Goal: Task Accomplishment & Management: Manage account settings

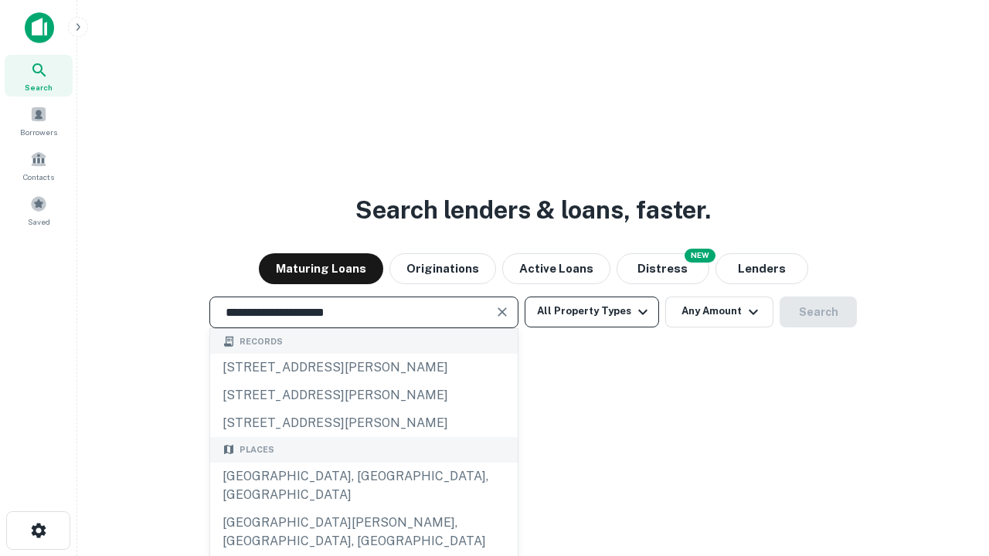
click at [592, 311] on button "All Property Types" at bounding box center [592, 312] width 134 height 31
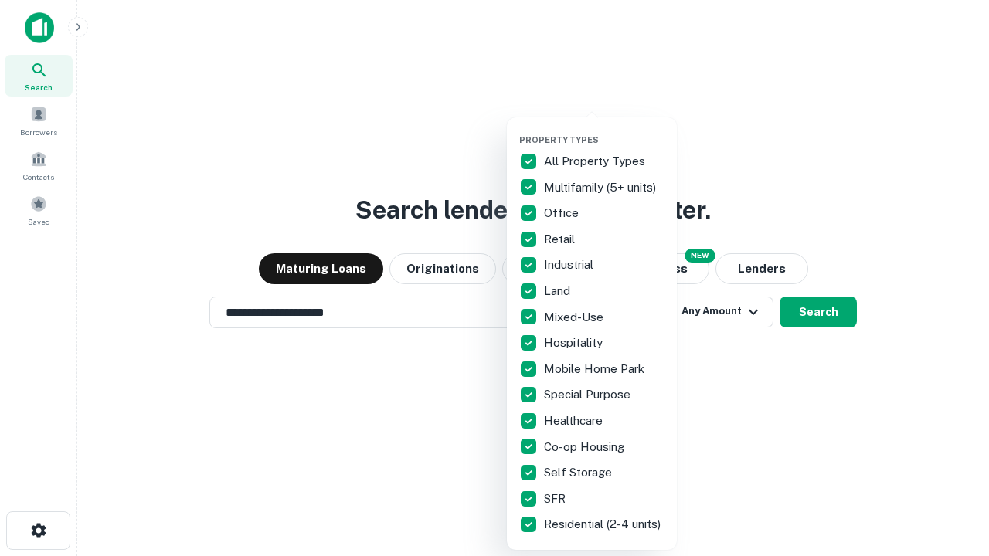
type input "**********"
click at [604, 130] on button "button" at bounding box center [604, 130] width 170 height 1
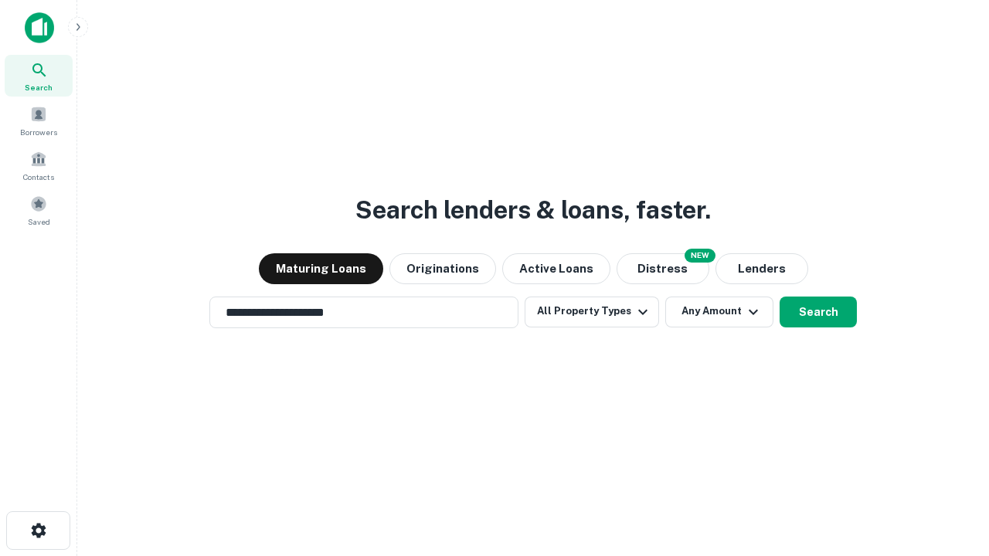
scroll to position [9, 186]
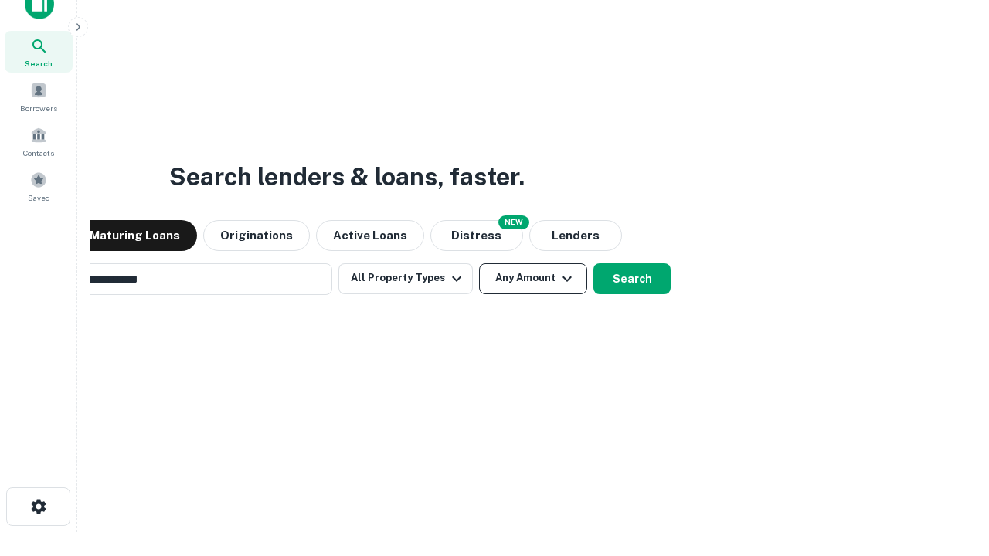
click at [479, 263] on button "Any Amount" at bounding box center [533, 278] width 108 height 31
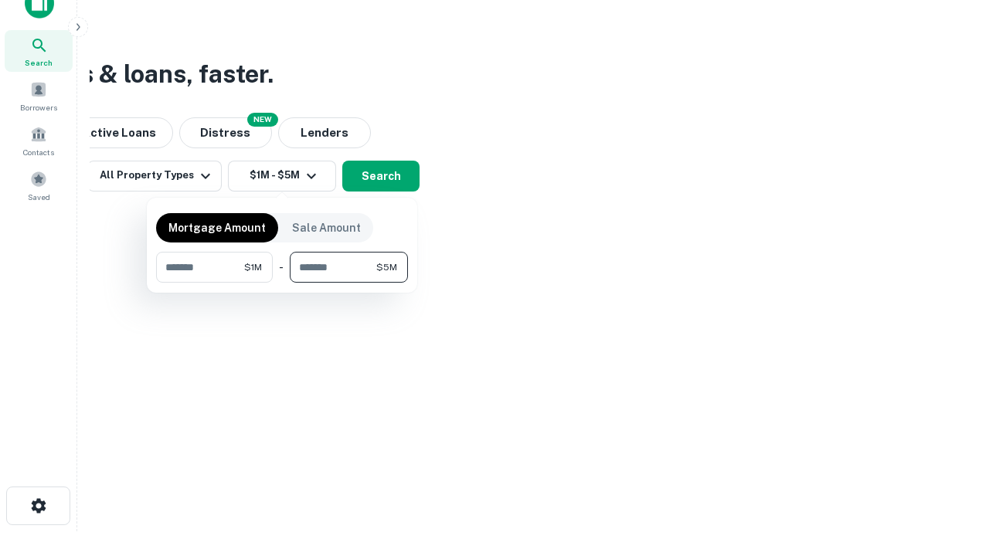
type input "*******"
click at [282, 283] on button "button" at bounding box center [282, 283] width 252 height 1
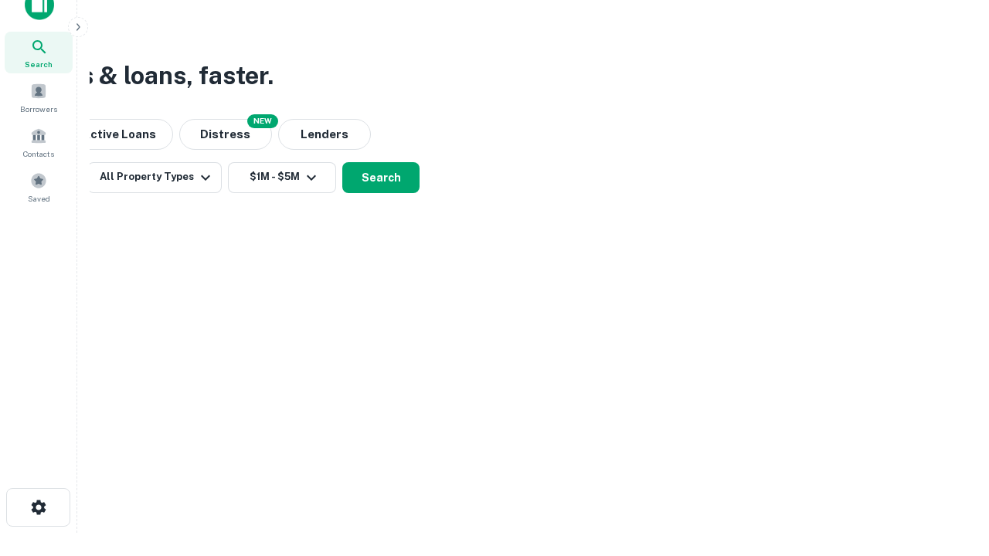
scroll to position [9, 285]
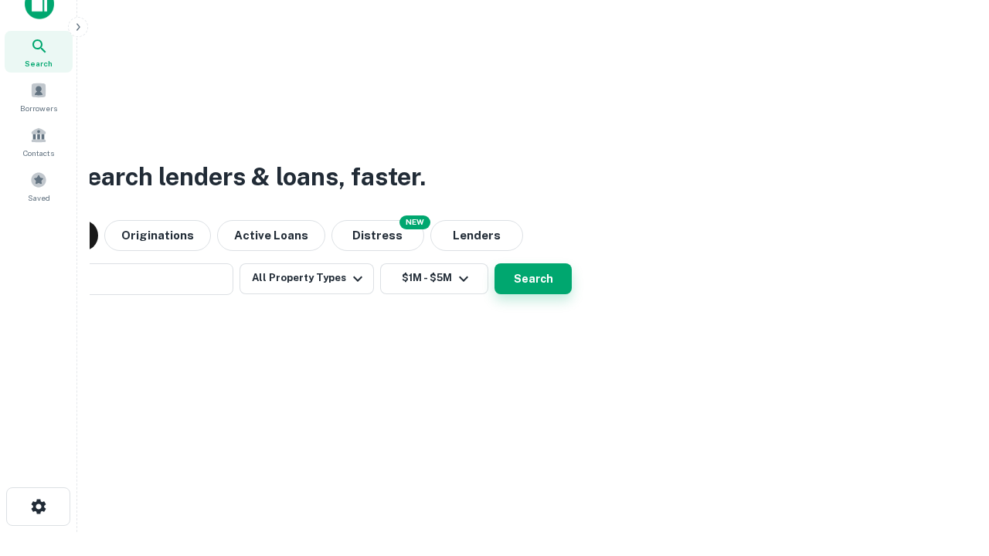
click at [494, 263] on button "Search" at bounding box center [532, 278] width 77 height 31
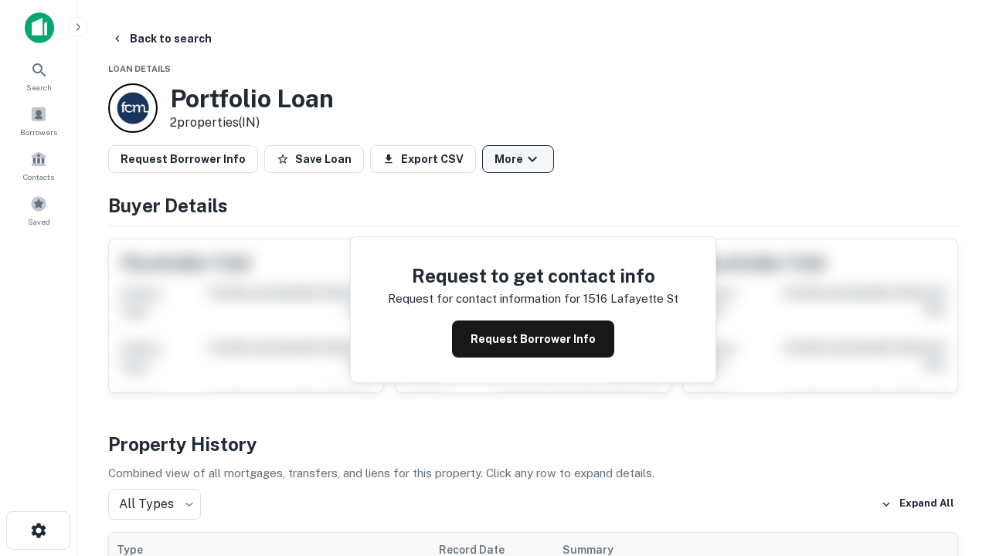
click at [518, 159] on button "More" at bounding box center [518, 159] width 72 height 28
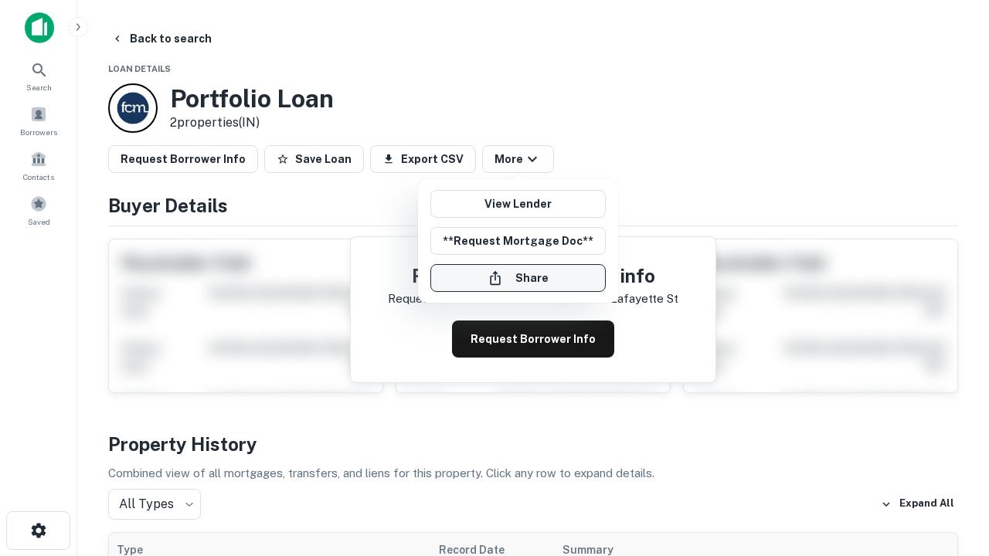
click at [518, 278] on button "Share" at bounding box center [517, 278] width 175 height 28
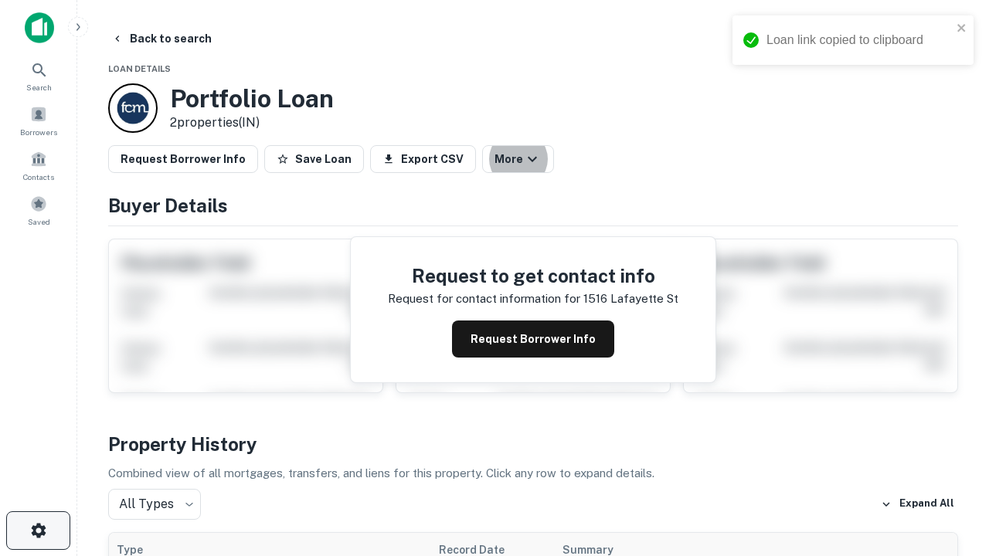
click at [38, 531] on icon "button" at bounding box center [38, 531] width 19 height 19
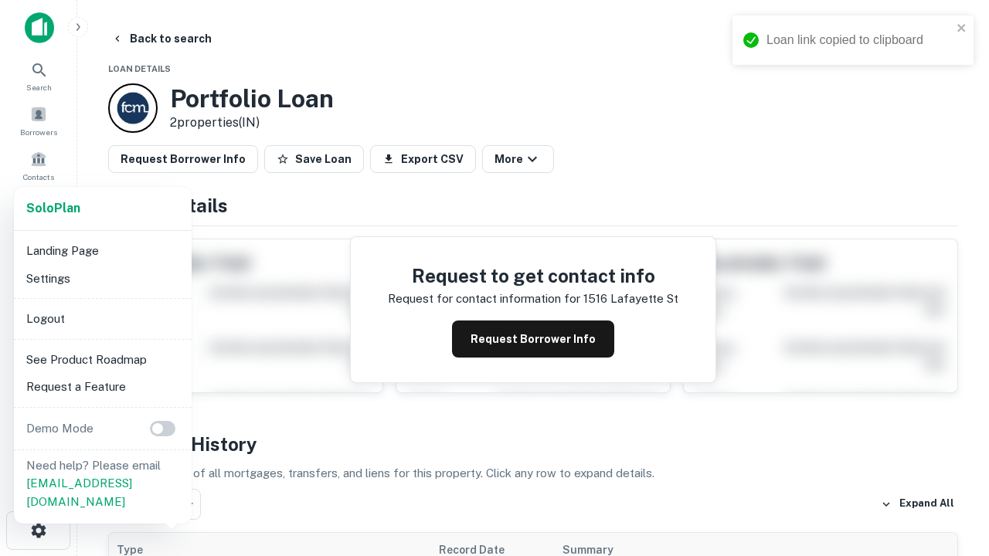
click at [102, 318] on li "Logout" at bounding box center [102, 319] width 165 height 28
